Goal: Task Accomplishment & Management: Manage account settings

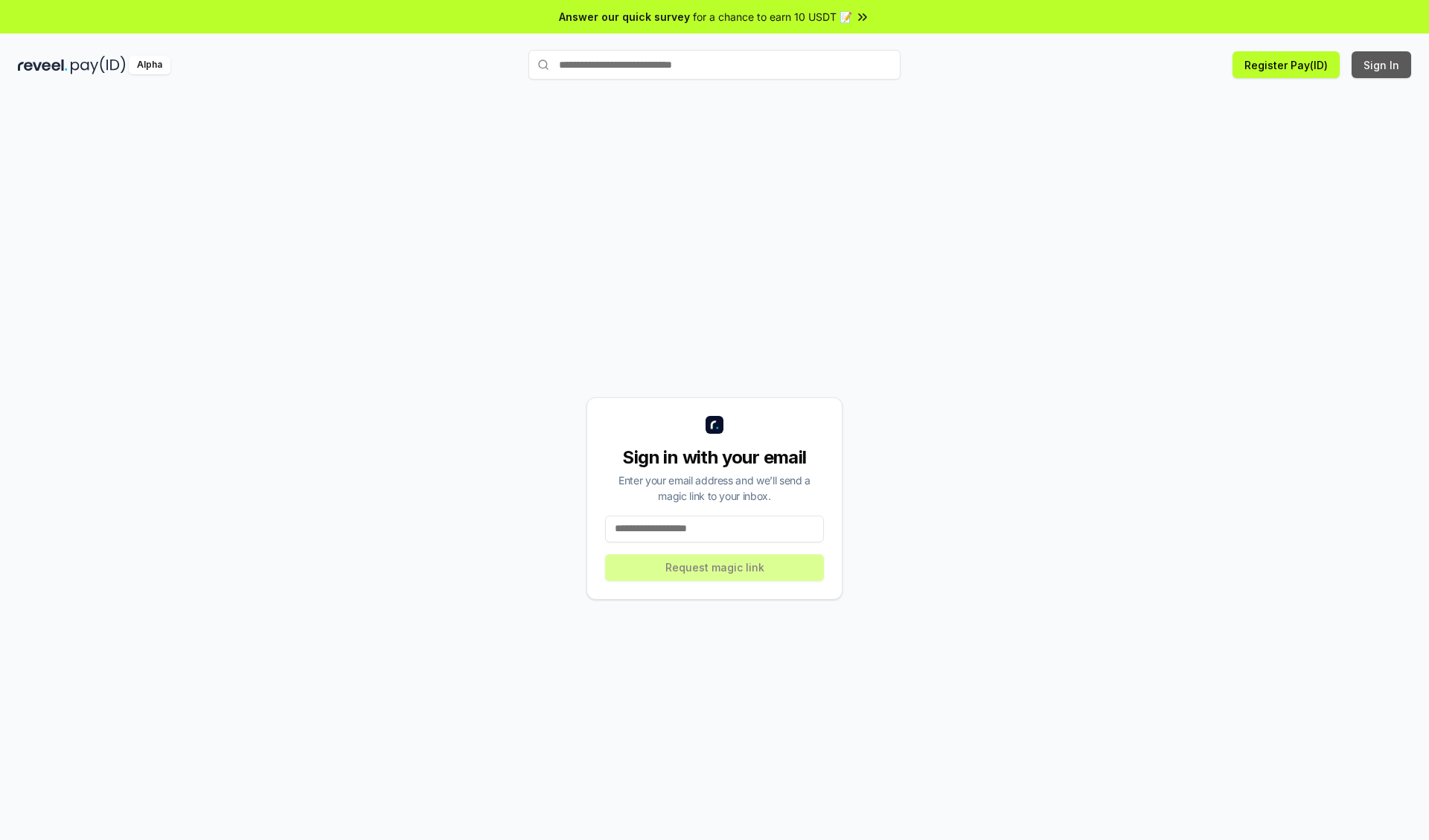
click at [1382, 65] on button "Sign In" at bounding box center [1381, 65] width 60 height 27
type input "**********"
click at [714, 567] on button "Request magic link" at bounding box center [715, 567] width 219 height 27
